Goal: Book appointment/travel/reservation

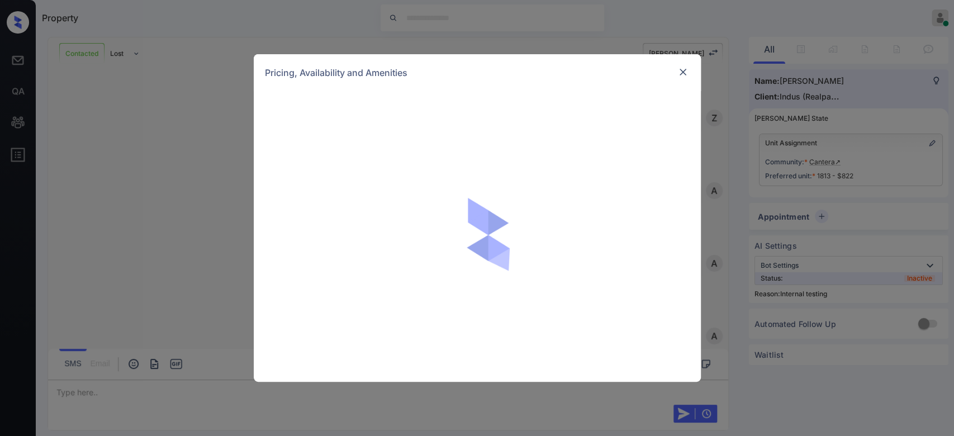
scroll to position [3421, 0]
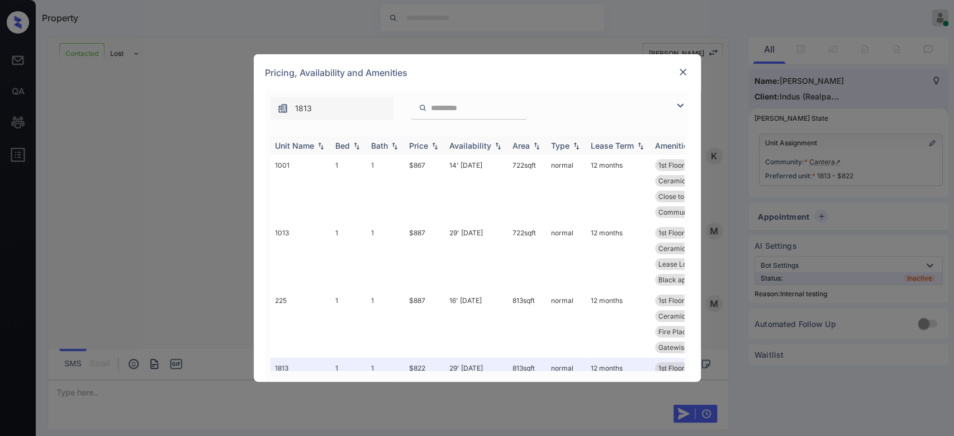
click at [424, 141] on div "Price" at bounding box center [418, 146] width 19 height 10
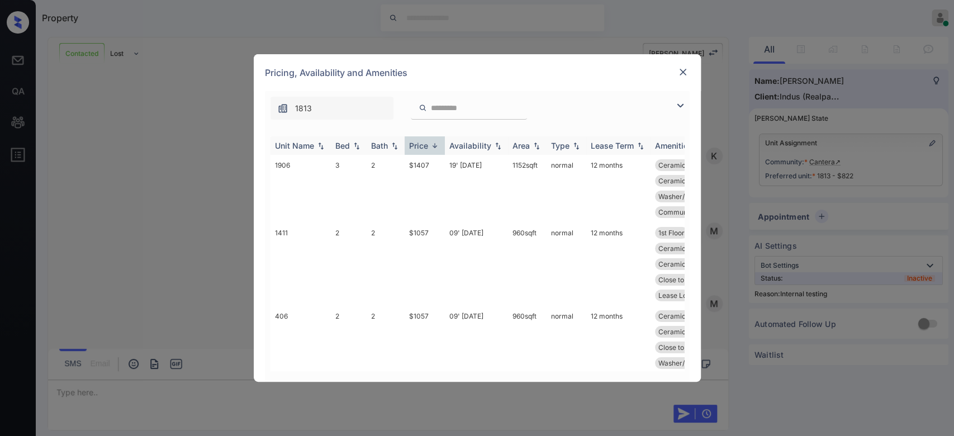
click at [424, 141] on div "Price" at bounding box center [418, 146] width 19 height 10
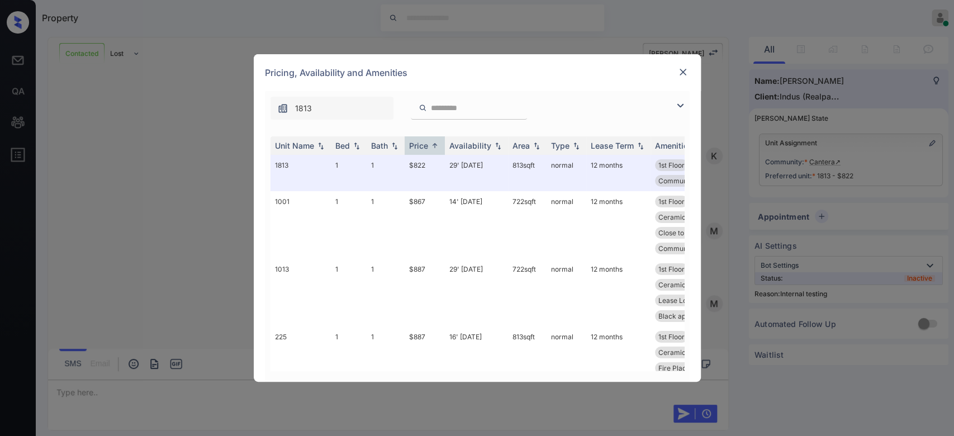
click at [681, 73] on img at bounding box center [682, 72] width 11 height 11
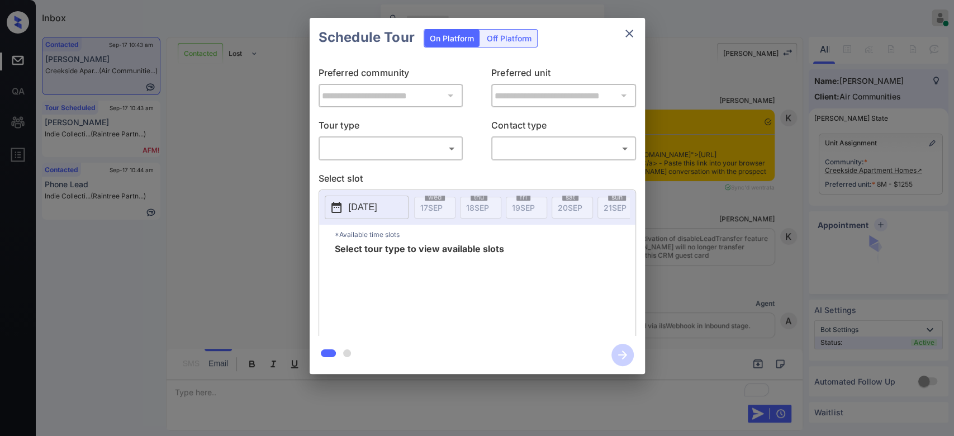
scroll to position [1502, 0]
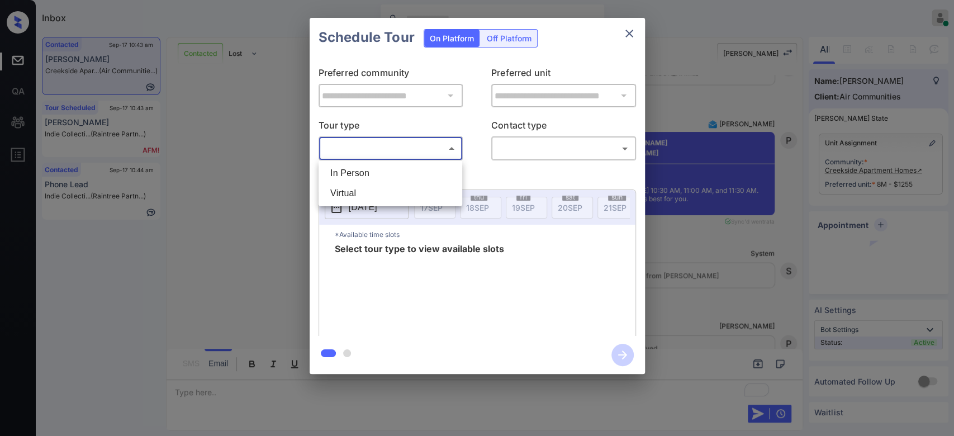
click at [419, 148] on body "Inbox Mukesh Online Set yourself offline Set yourself on break Profile Switch t…" at bounding box center [477, 218] width 954 height 436
click at [380, 172] on li "In Person" at bounding box center [390, 173] width 138 height 20
type input "********"
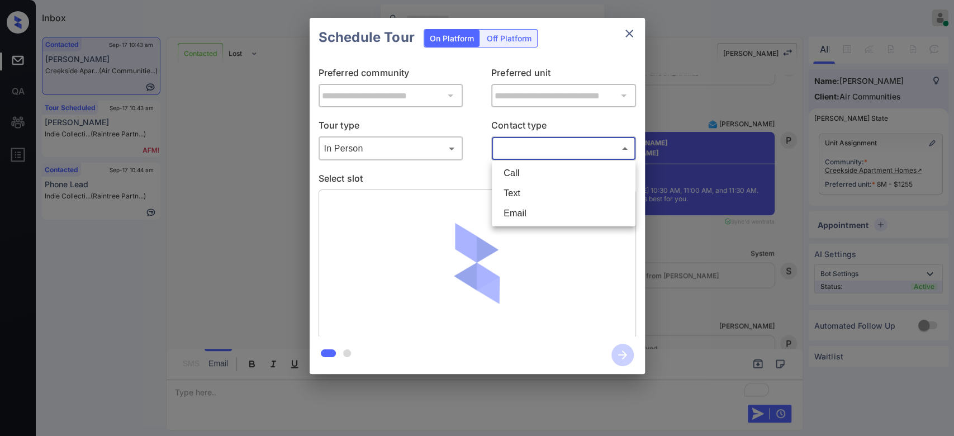
drag, startPoint x: 532, startPoint y: 150, endPoint x: 524, endPoint y: 183, distance: 33.8
click at [524, 183] on body "Inbox Mukesh Online Set yourself offline Set yourself on break Profile Switch t…" at bounding box center [477, 218] width 954 height 436
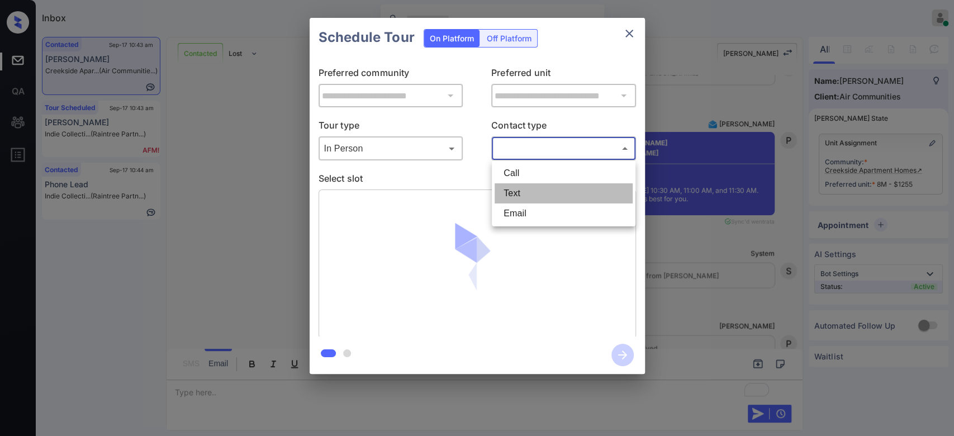
click at [524, 183] on li "Text" at bounding box center [564, 193] width 138 height 20
type input "****"
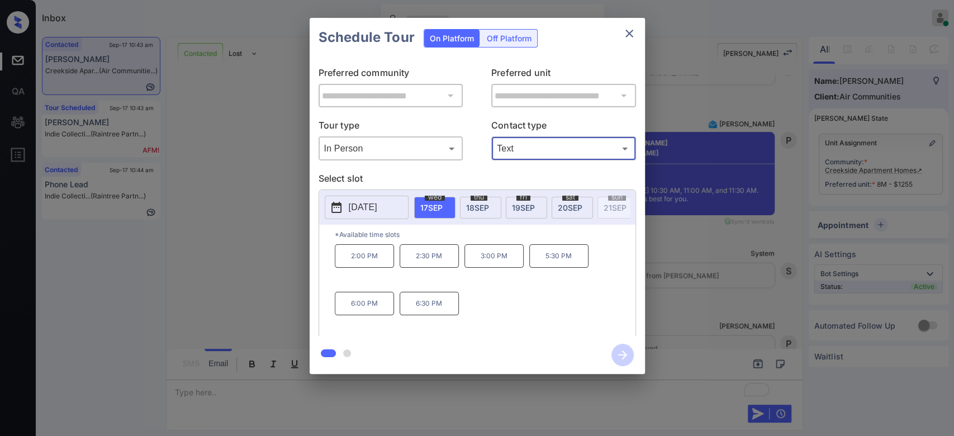
click at [377, 201] on p "2025-09-17" at bounding box center [363, 207] width 29 height 13
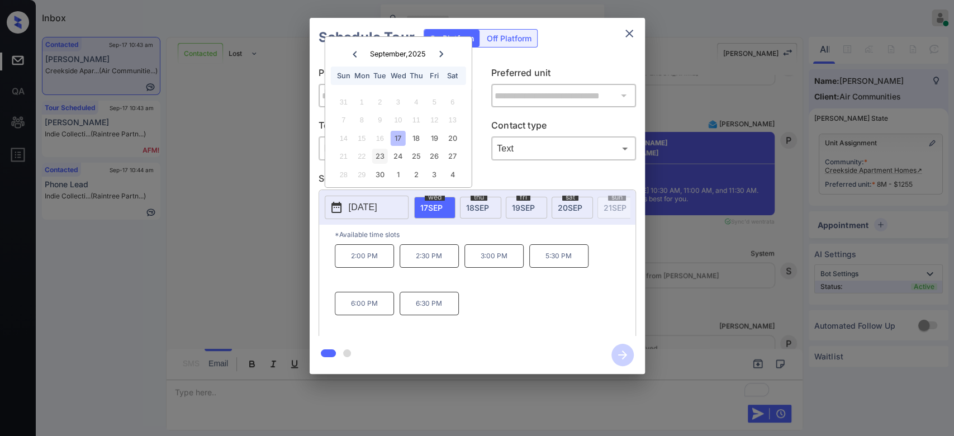
click at [380, 152] on div "23" at bounding box center [379, 156] width 15 height 15
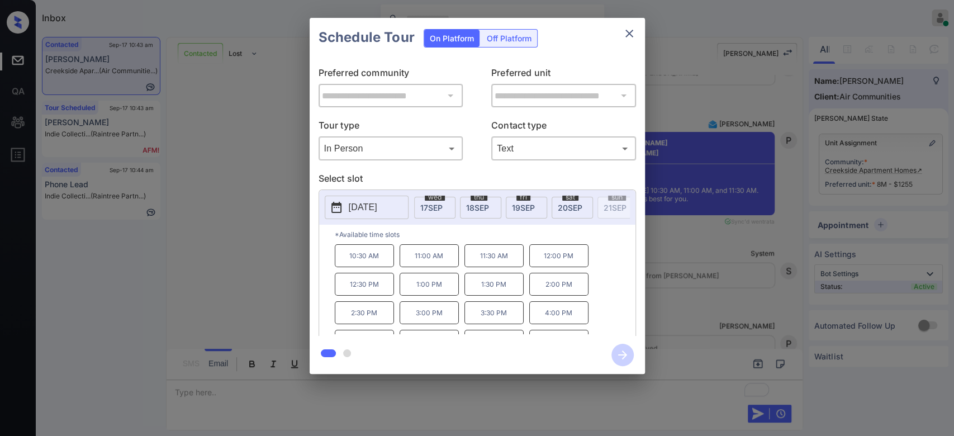
click at [369, 267] on p "10:30 AM" at bounding box center [364, 255] width 59 height 23
click at [623, 342] on button "button" at bounding box center [623, 354] width 36 height 29
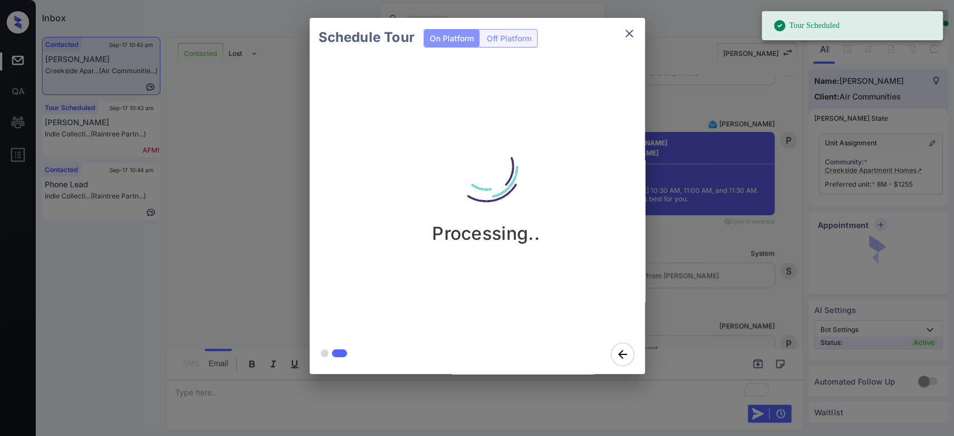
click at [660, 117] on div "Schedule Tour On Platform Off Platform Processing.." at bounding box center [477, 196] width 954 height 392
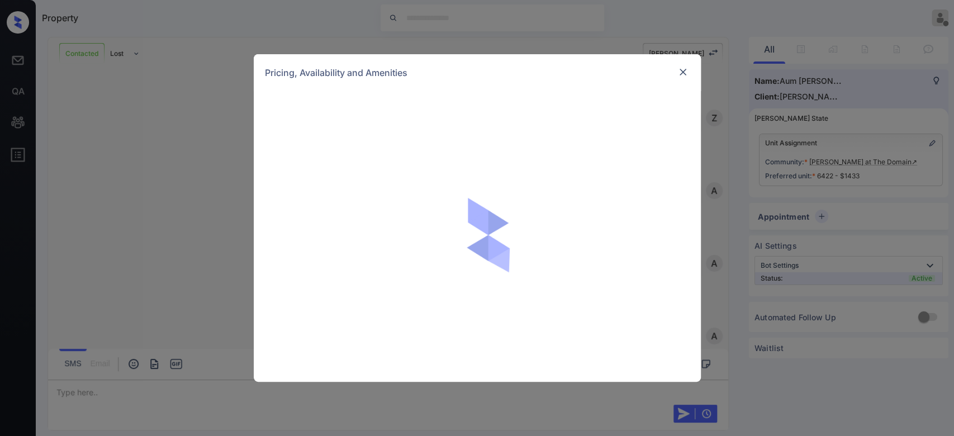
scroll to position [1346, 0]
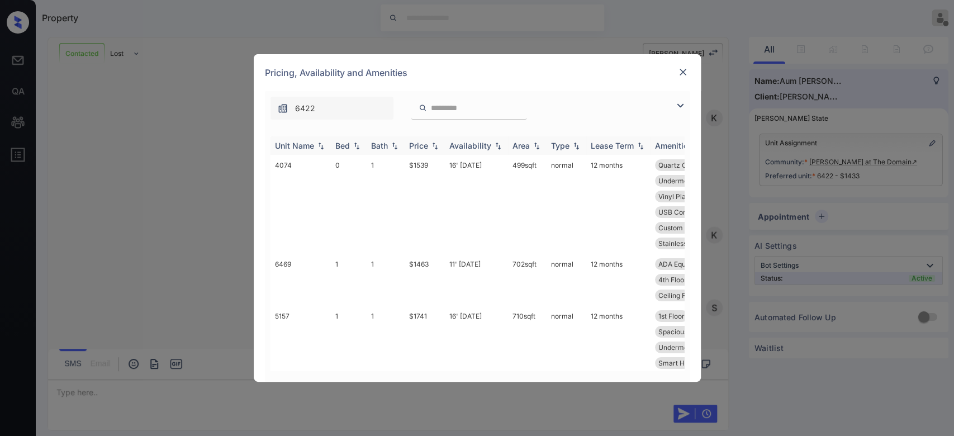
click at [420, 149] on div "Price" at bounding box center [418, 146] width 19 height 10
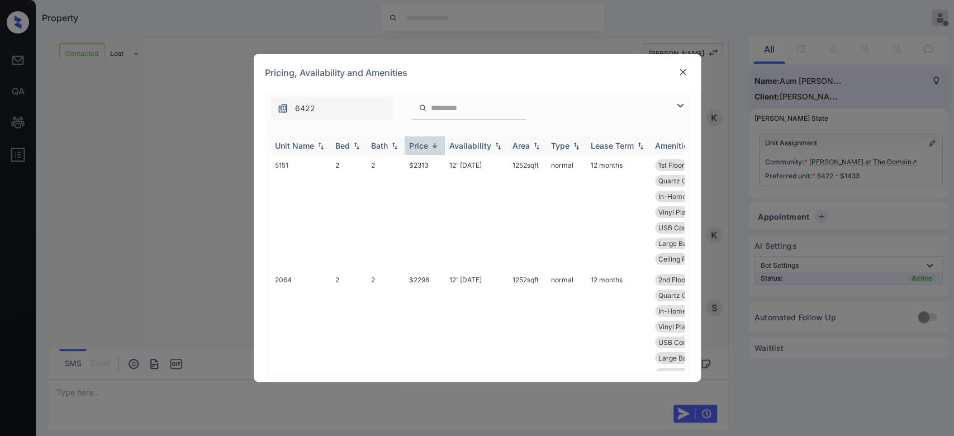
click at [420, 149] on div "Price" at bounding box center [418, 146] width 19 height 10
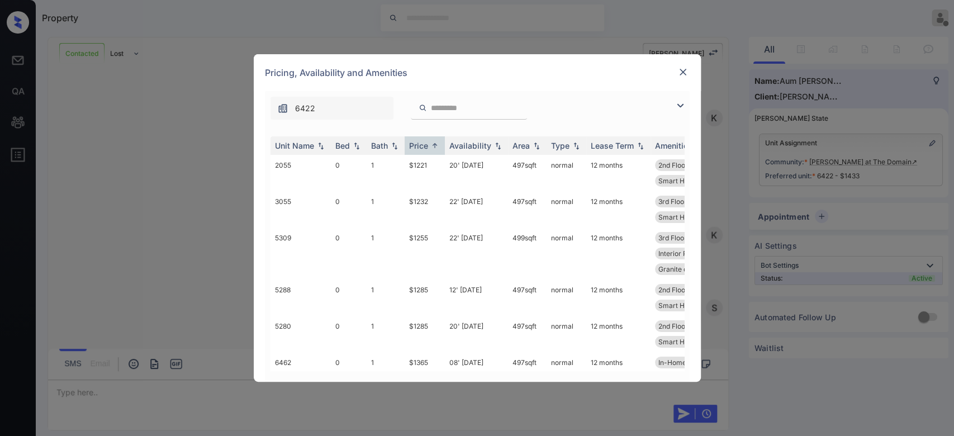
click at [684, 68] on img at bounding box center [682, 72] width 11 height 11
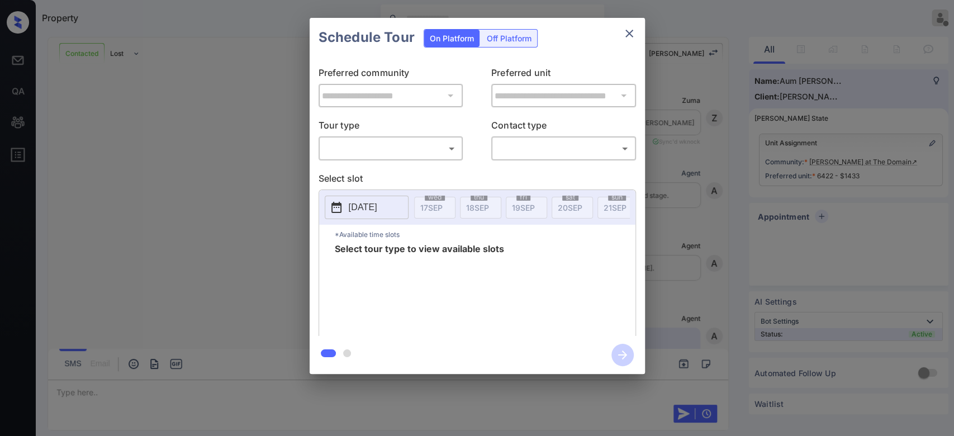
scroll to position [1346, 0]
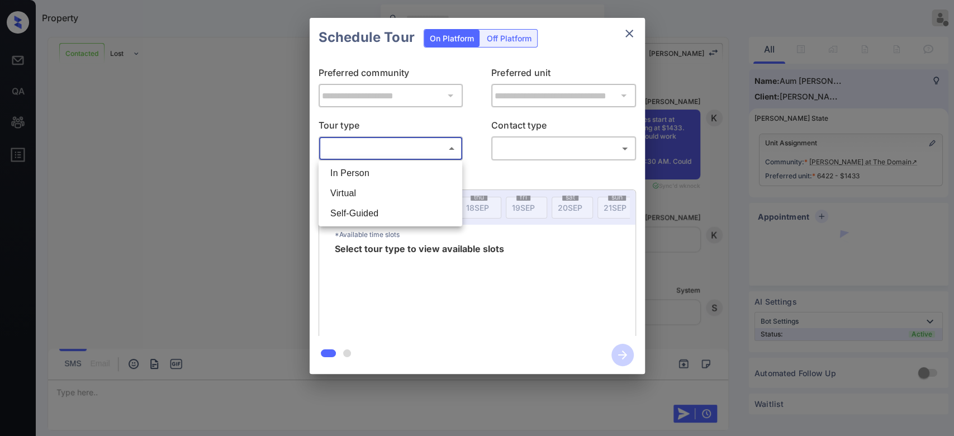
click at [425, 151] on body "Property Mukesh Offline Set yourself online Set yourself on break Profile Switc…" at bounding box center [477, 218] width 954 height 436
click at [359, 189] on li "Virtual" at bounding box center [390, 193] width 138 height 20
type input "*******"
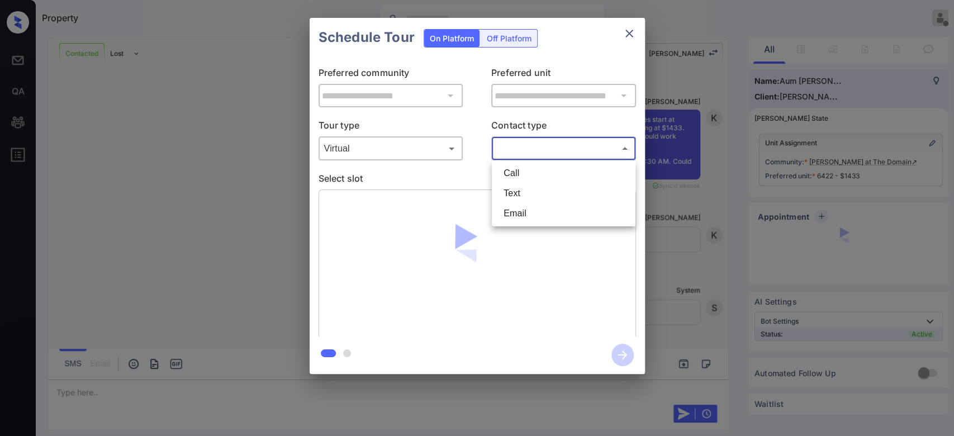
drag, startPoint x: 544, startPoint y: 140, endPoint x: 530, endPoint y: 187, distance: 49.5
click at [530, 187] on body "Property Mukesh Offline Set yourself online Set yourself on break Profile Switc…" at bounding box center [477, 218] width 954 height 436
click at [530, 187] on li "Text" at bounding box center [564, 193] width 138 height 20
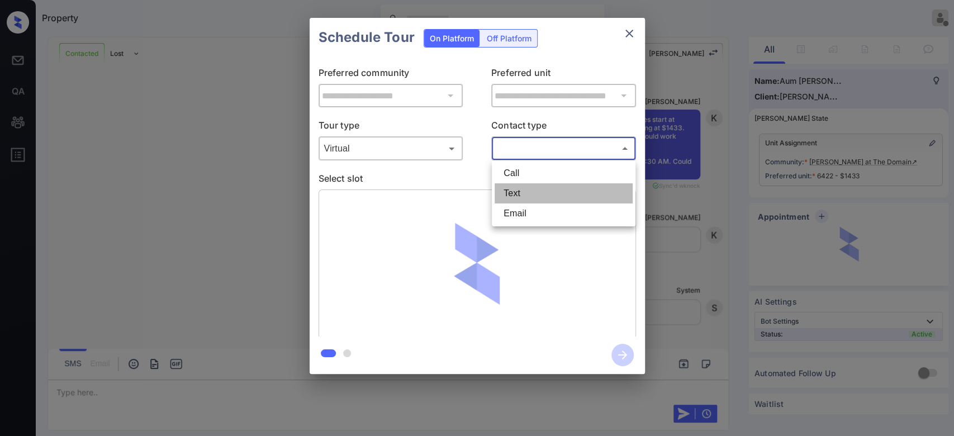
type input "****"
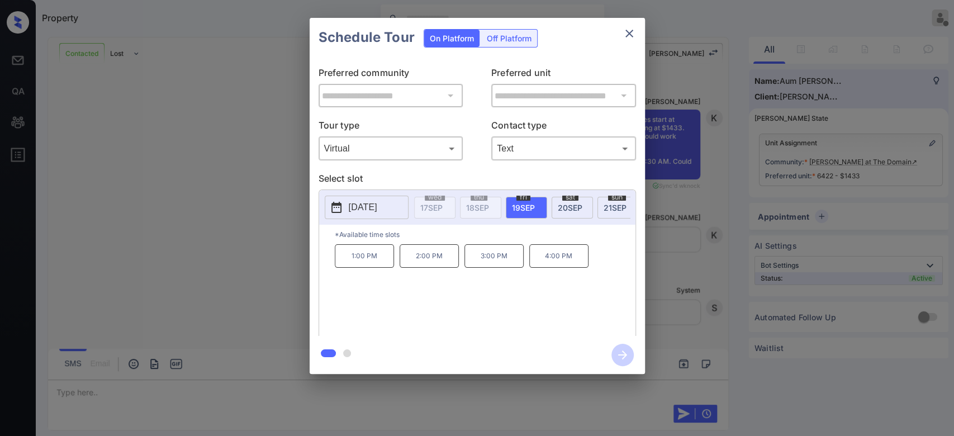
click at [373, 217] on button "2025-09-19" at bounding box center [367, 207] width 84 height 23
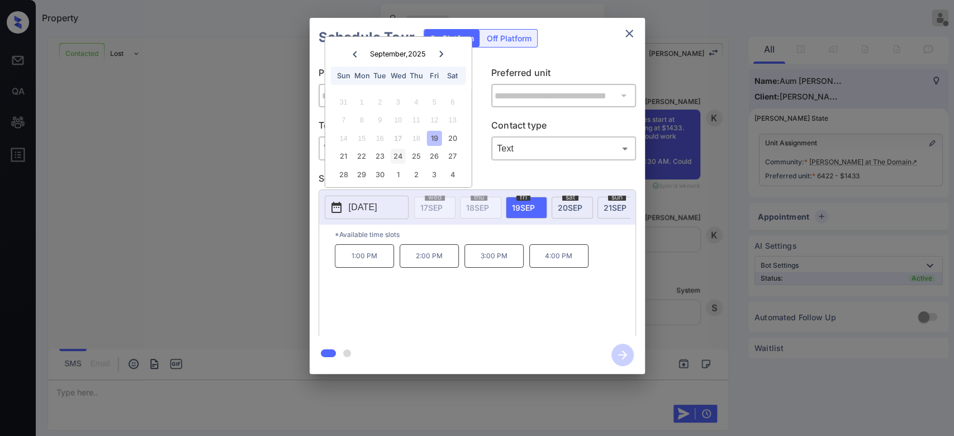
click at [398, 156] on div "24" at bounding box center [398, 156] width 15 height 15
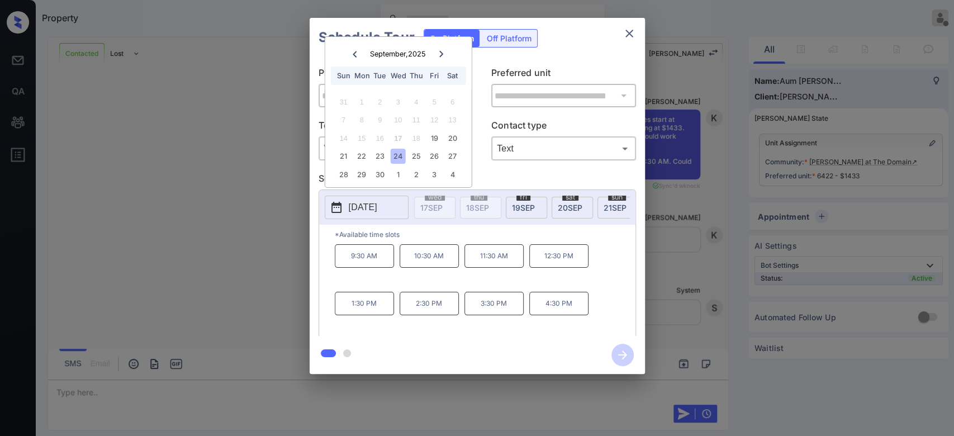
click at [590, 47] on div "Schedule Tour On Platform Off Platform" at bounding box center [477, 37] width 335 height 39
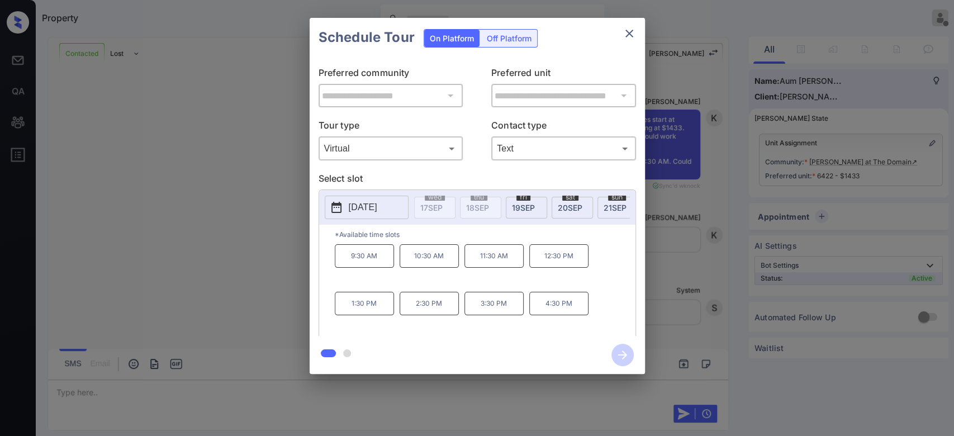
click at [590, 47] on div "Schedule Tour On Platform Off Platform" at bounding box center [477, 37] width 335 height 39
click at [628, 40] on icon "close" at bounding box center [629, 33] width 13 height 13
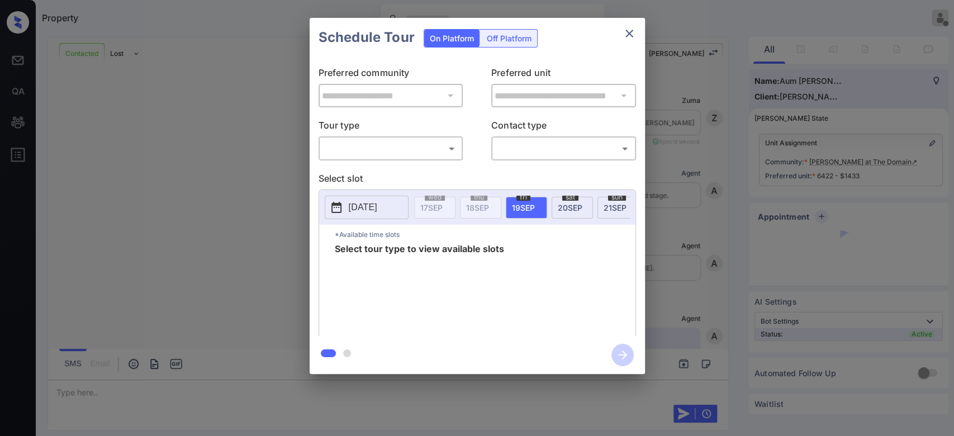
scroll to position [1446, 0]
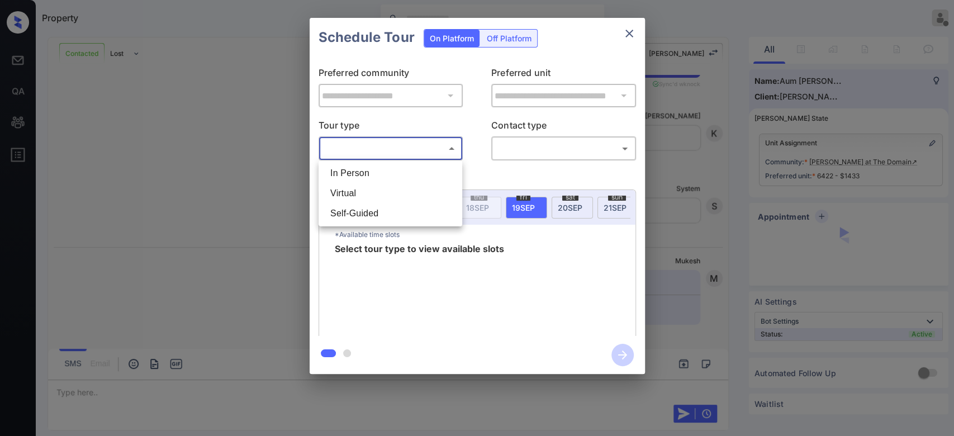
click at [432, 150] on body "Property Mukesh Offline Set yourself online Set yourself on break Profile Switc…" at bounding box center [477, 218] width 954 height 436
click at [377, 176] on li "In Person" at bounding box center [390, 173] width 138 height 20
type input "********"
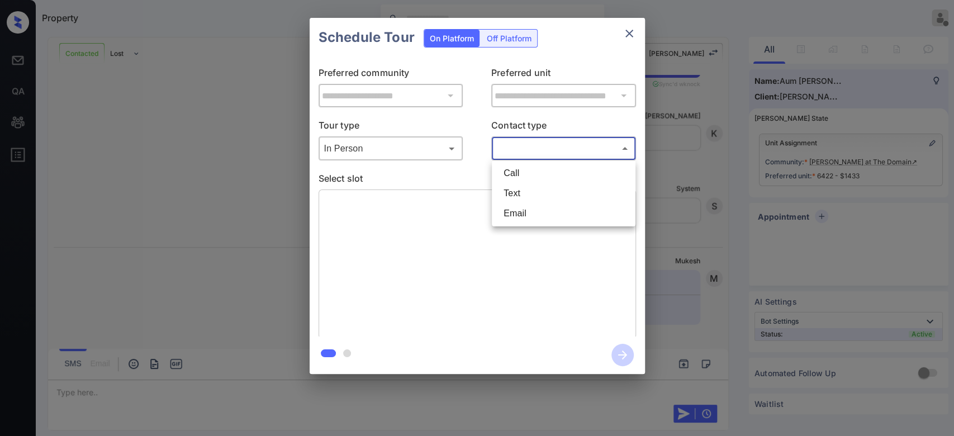
drag, startPoint x: 539, startPoint y: 153, endPoint x: 524, endPoint y: 186, distance: 36.0
click at [524, 186] on body "Property Mukesh Offline Set yourself online Set yourself on break Profile Switc…" at bounding box center [477, 218] width 954 height 436
click at [524, 186] on li "Text" at bounding box center [564, 193] width 138 height 20
type input "****"
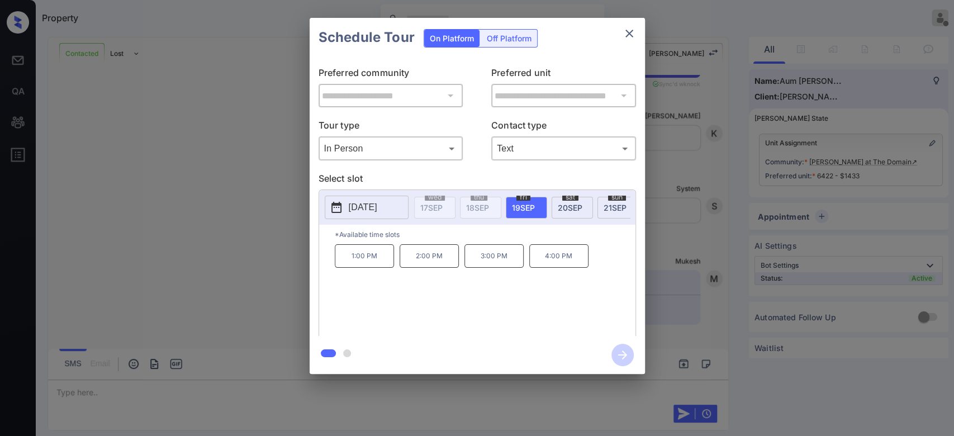
click at [377, 201] on p "2025-09-19" at bounding box center [363, 207] width 29 height 13
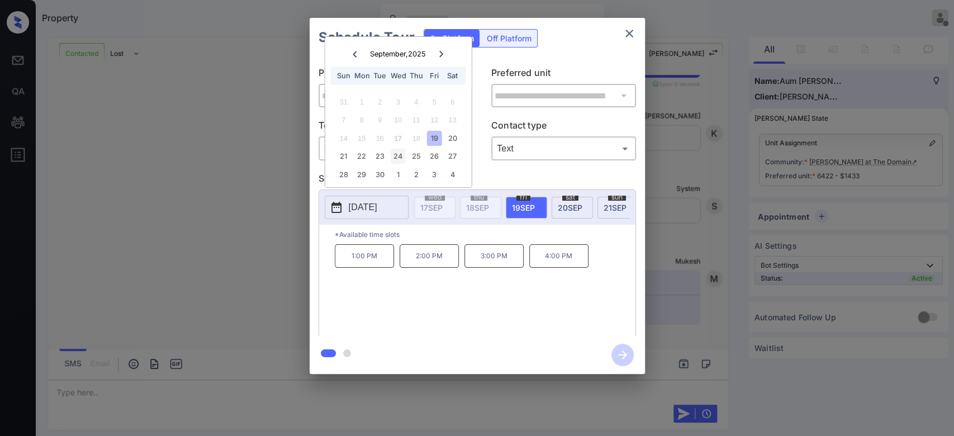
click at [393, 154] on div "24" at bounding box center [398, 156] width 15 height 15
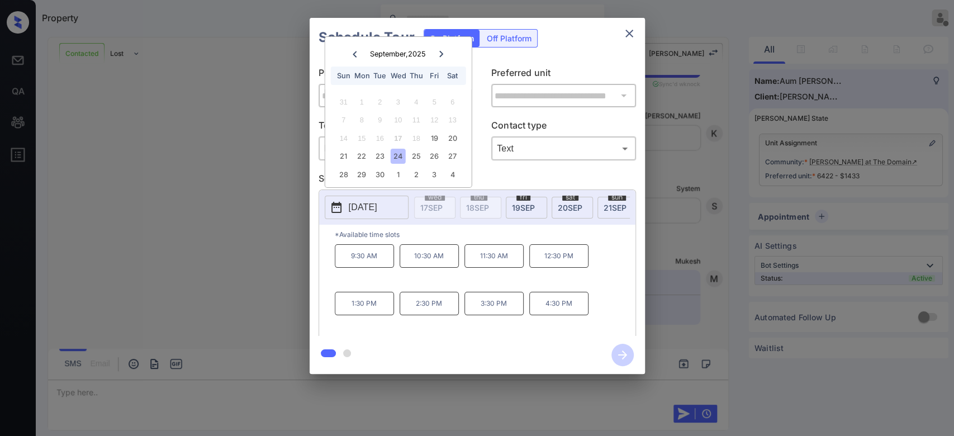
click at [425, 262] on p "10:30 AM" at bounding box center [429, 255] width 59 height 23
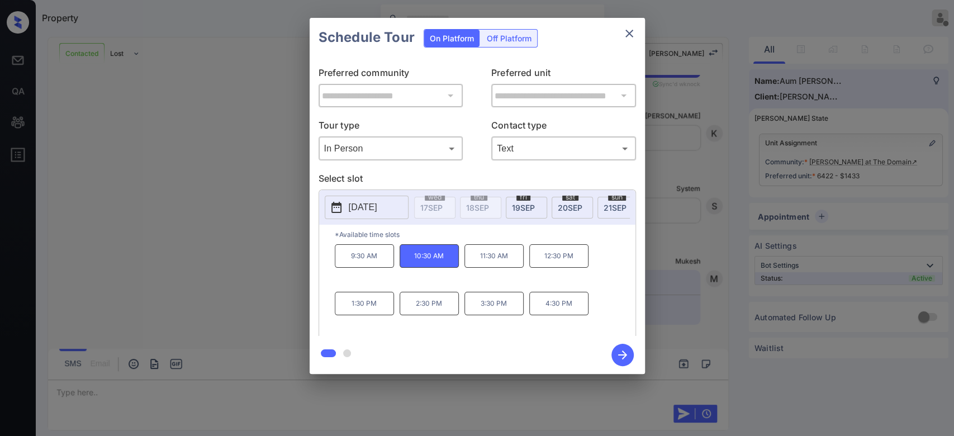
click at [622, 355] on icon "button" at bounding box center [622, 355] width 22 height 22
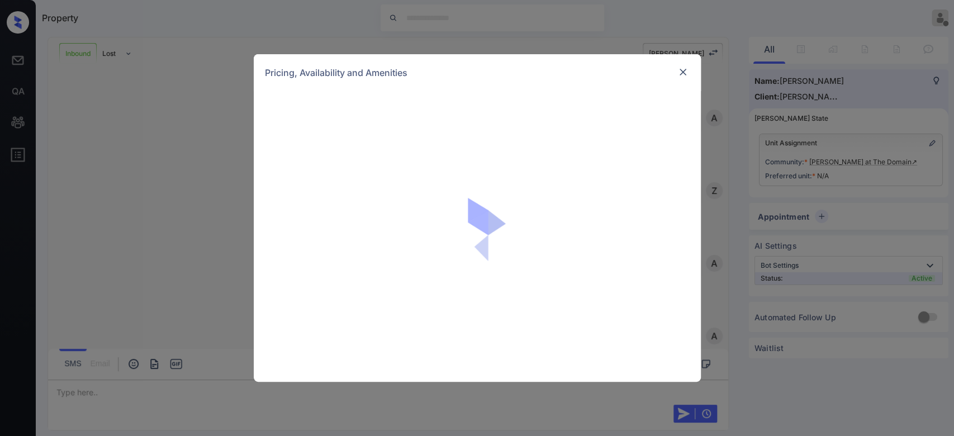
scroll to position [400, 0]
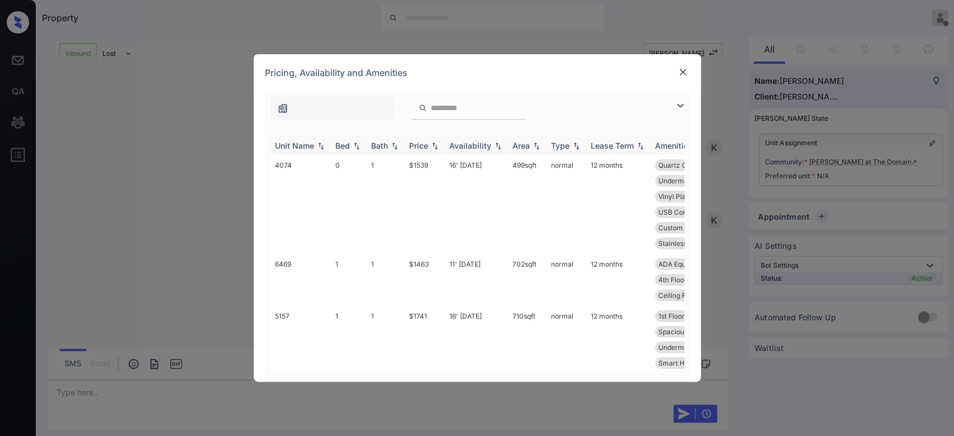
click at [407, 150] on th "Price" at bounding box center [425, 145] width 40 height 18
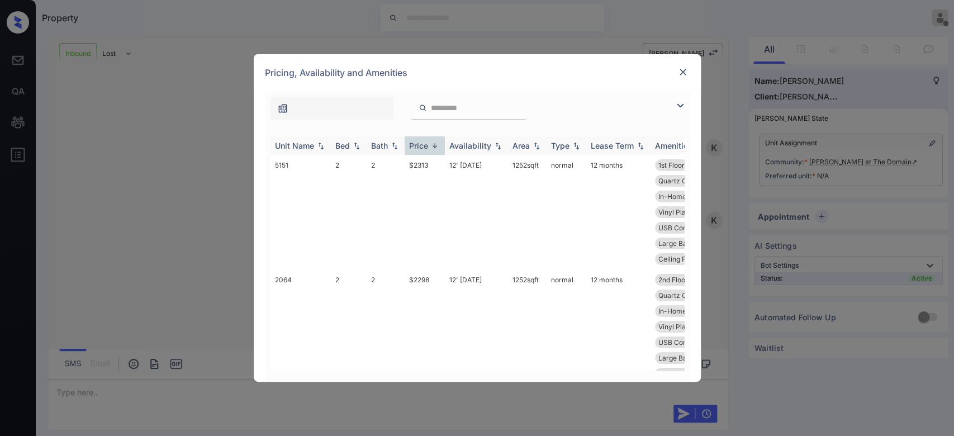
click at [407, 150] on th "Price" at bounding box center [425, 145] width 40 height 18
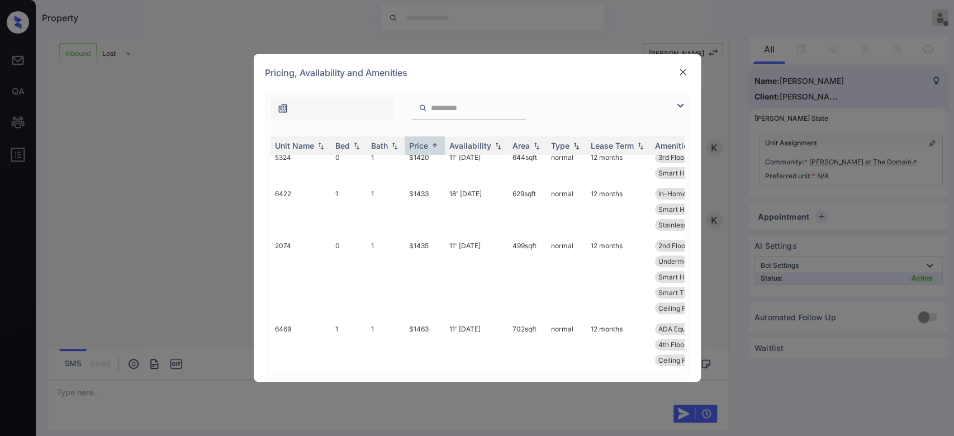
scroll to position [240, 0]
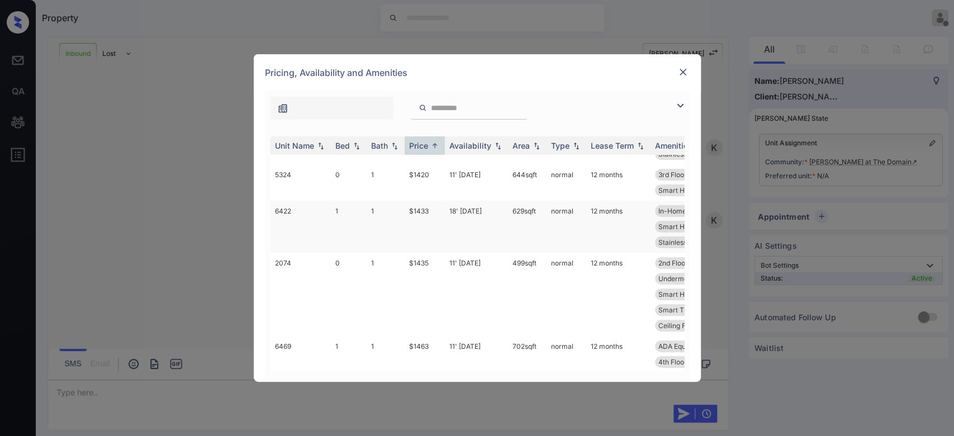
click at [423, 216] on td "$1433" at bounding box center [425, 227] width 40 height 52
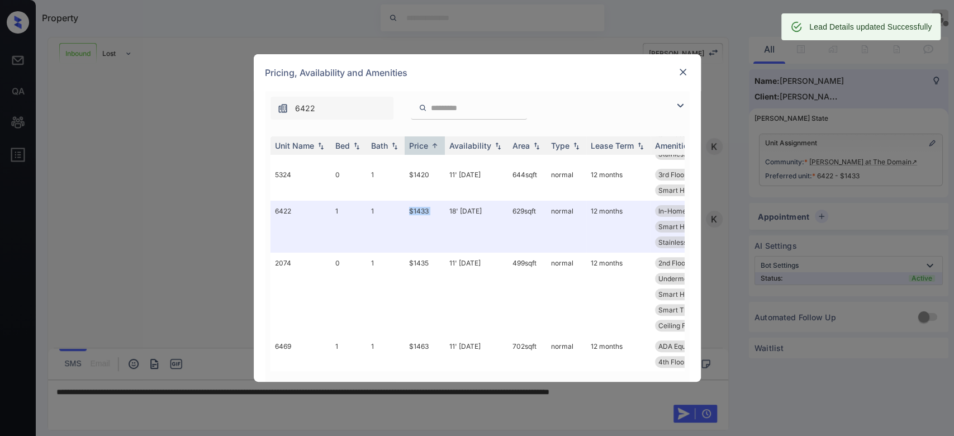
scroll to position [473, 0]
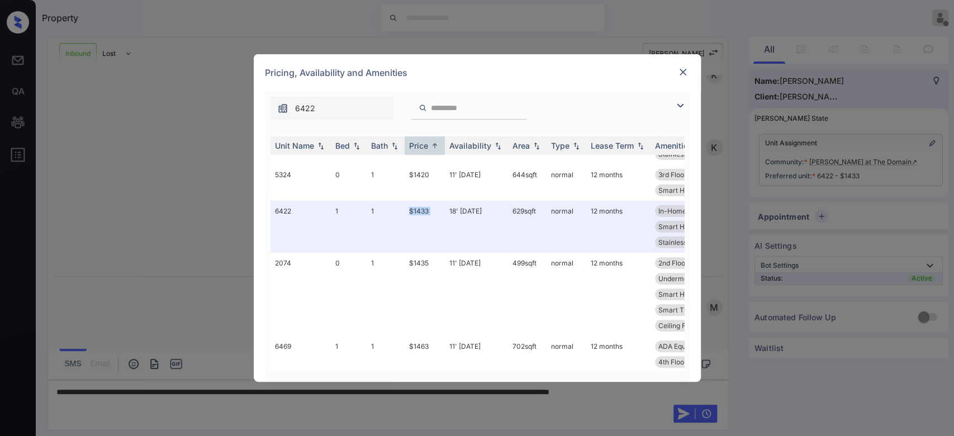
click at [684, 73] on img at bounding box center [682, 72] width 11 height 11
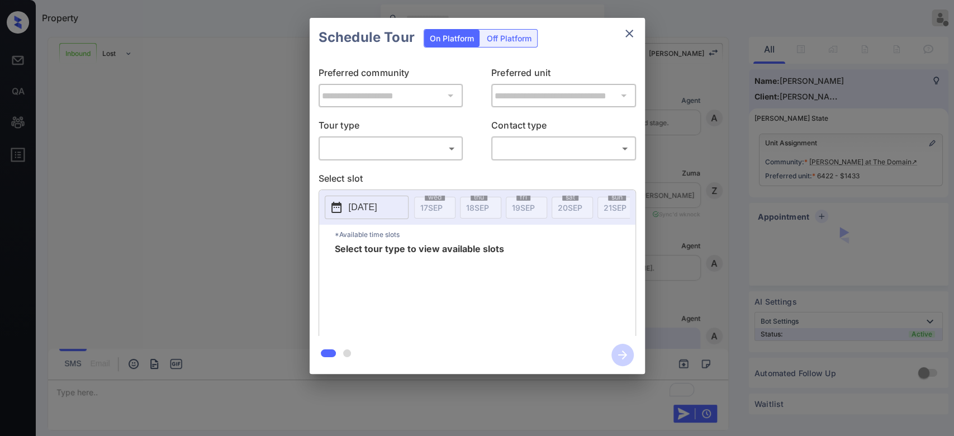
scroll to position [473, 0]
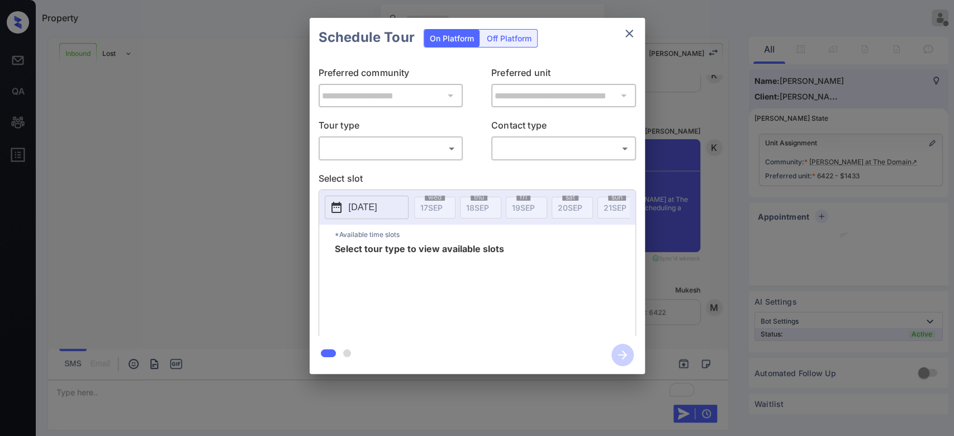
click at [409, 150] on body "Property Mukesh Offline Set yourself online Set yourself on break Profile Switc…" at bounding box center [477, 218] width 954 height 436
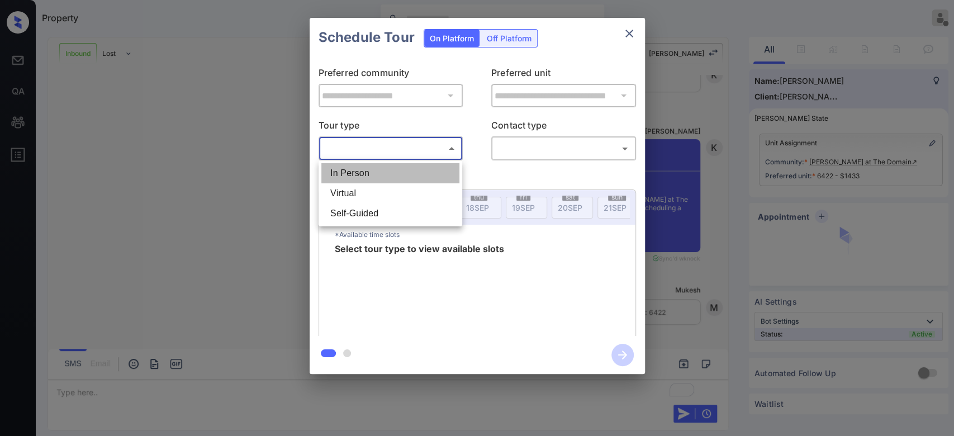
click at [395, 170] on li "In Person" at bounding box center [390, 173] width 138 height 20
type input "********"
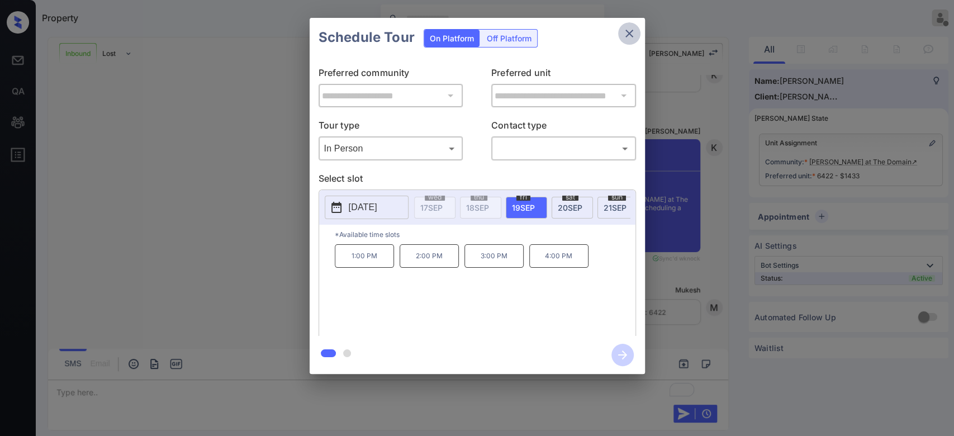
click at [635, 33] on icon "close" at bounding box center [629, 33] width 13 height 13
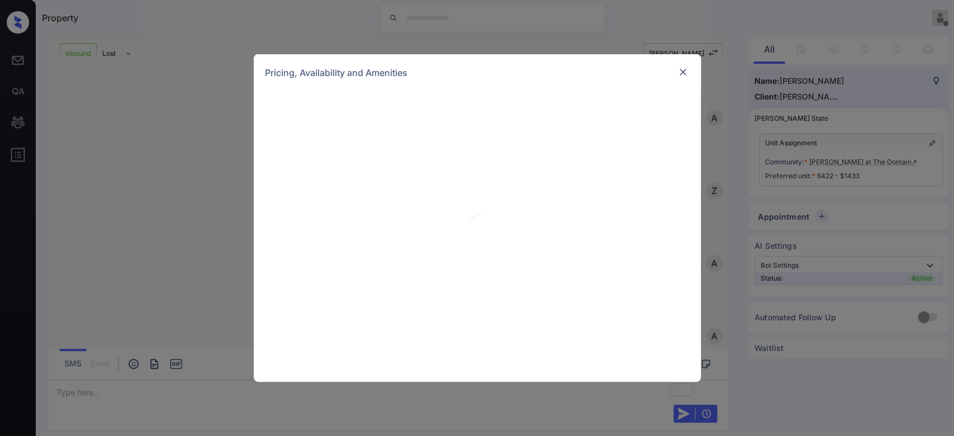
scroll to position [473, 0]
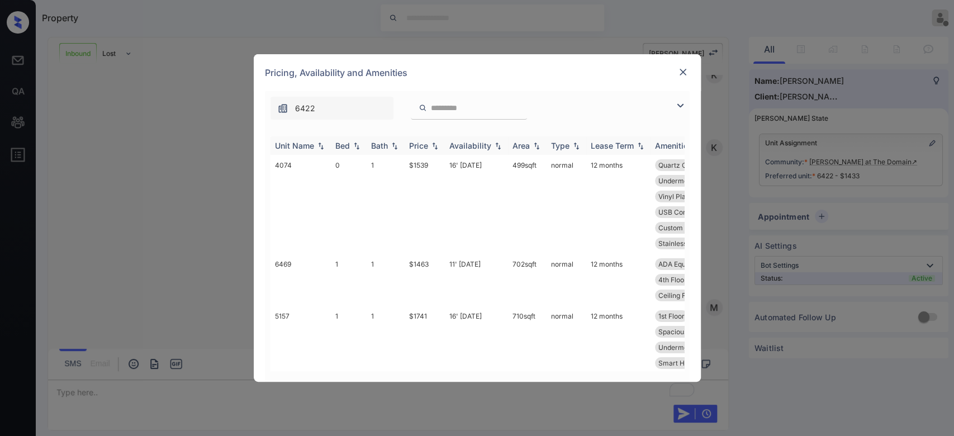
click at [418, 142] on div "Price" at bounding box center [418, 146] width 19 height 10
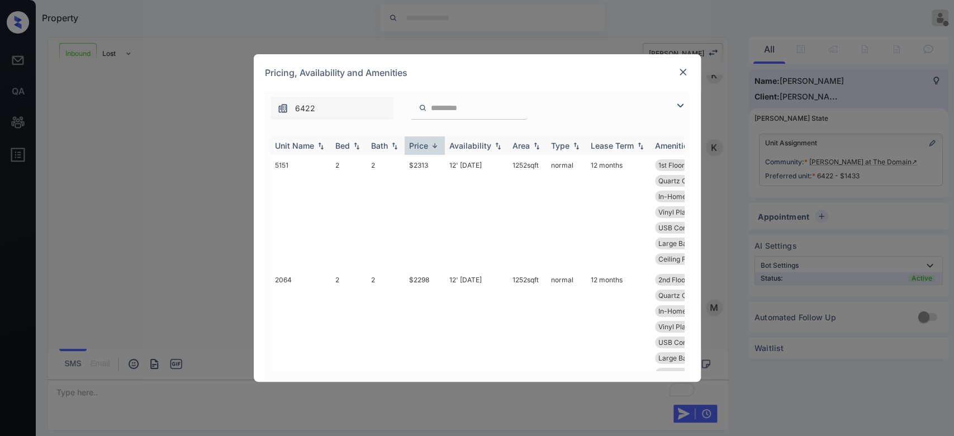
click at [418, 142] on div "Price" at bounding box center [418, 146] width 19 height 10
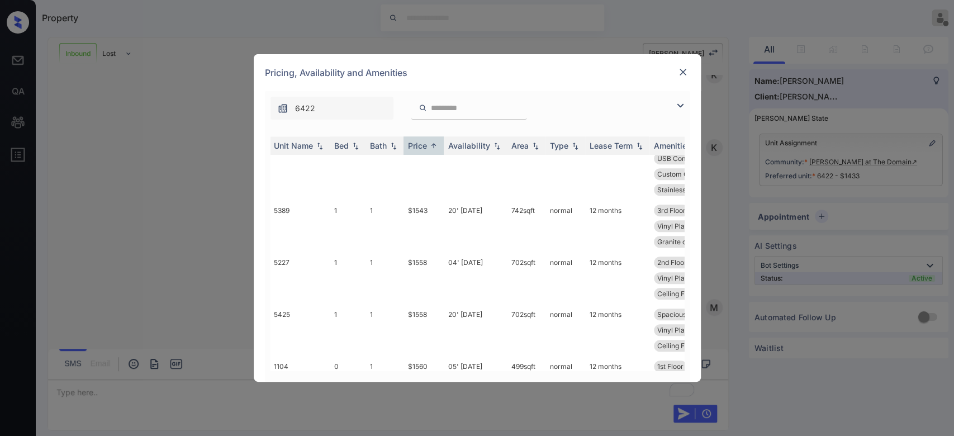
scroll to position [746, 1]
click at [422, 267] on td "$1558" at bounding box center [424, 277] width 40 height 52
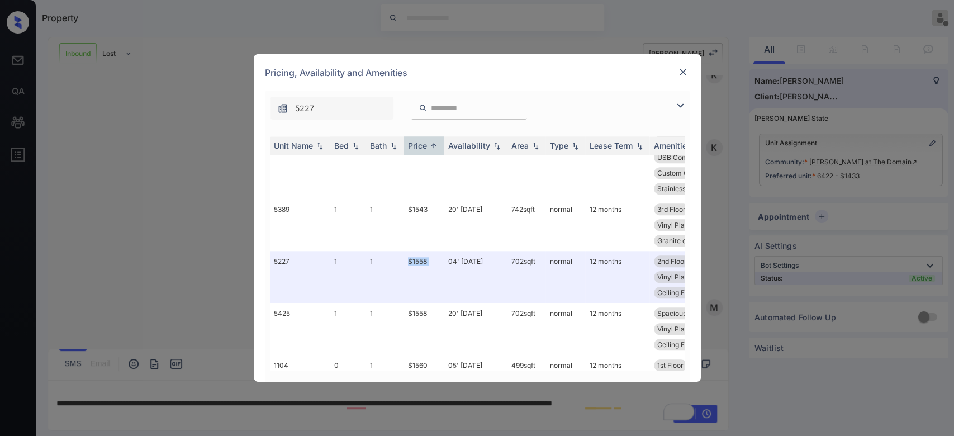
click at [686, 69] on img at bounding box center [682, 72] width 11 height 11
